Goal: Navigation & Orientation: Find specific page/section

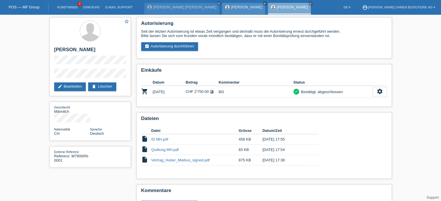
click at [263, 4] on icon "close" at bounding box center [264, 3] width 3 height 3
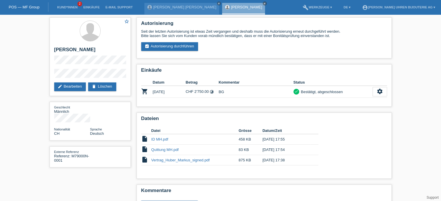
click at [263, 4] on icon "close" at bounding box center [264, 3] width 3 height 3
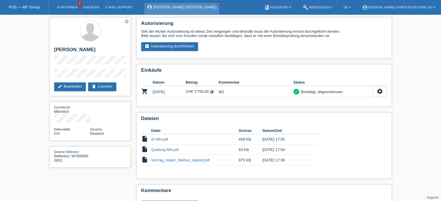
click at [164, 8] on link "[PERSON_NAME] [PERSON_NAME]" at bounding box center [184, 7] width 63 height 4
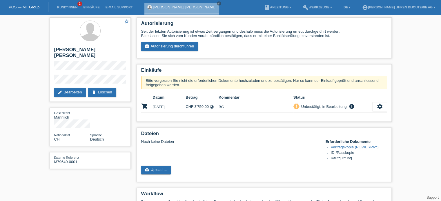
click at [30, 7] on link "POS — MF Group" at bounding box center [24, 7] width 31 height 4
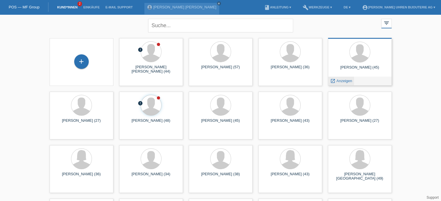
click at [343, 82] on span "Anzeigen" at bounding box center [344, 81] width 16 height 4
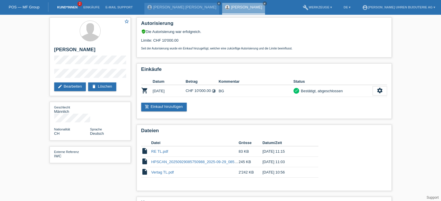
click at [71, 6] on link "Kund*innen" at bounding box center [67, 7] width 26 height 3
